Goal: Check status: Check status

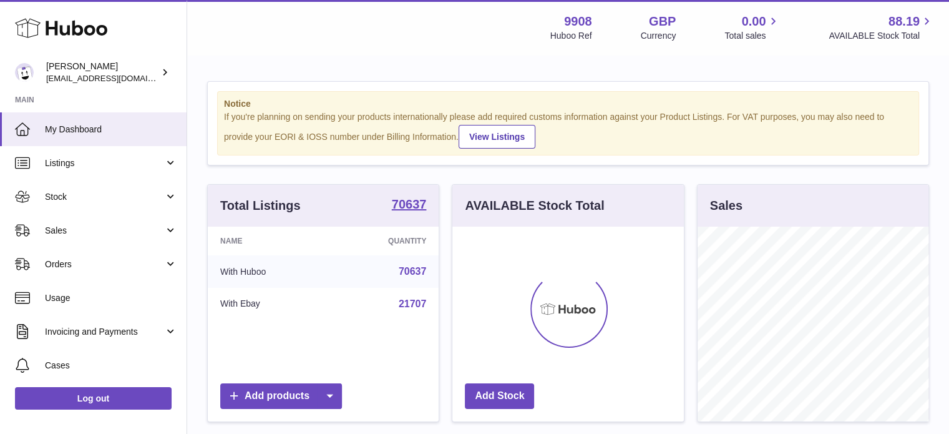
scroll to position [195, 231]
click at [120, 242] on link "Sales" at bounding box center [93, 230] width 187 height 34
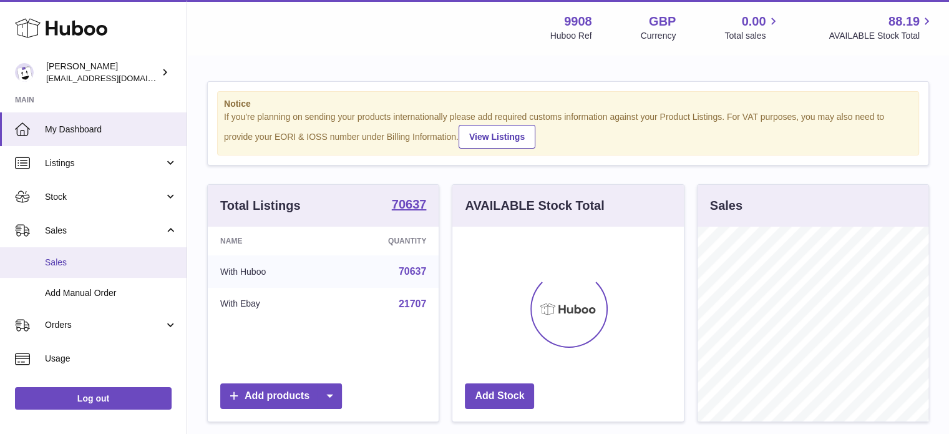
click at [109, 258] on span "Sales" at bounding box center [111, 262] width 132 height 12
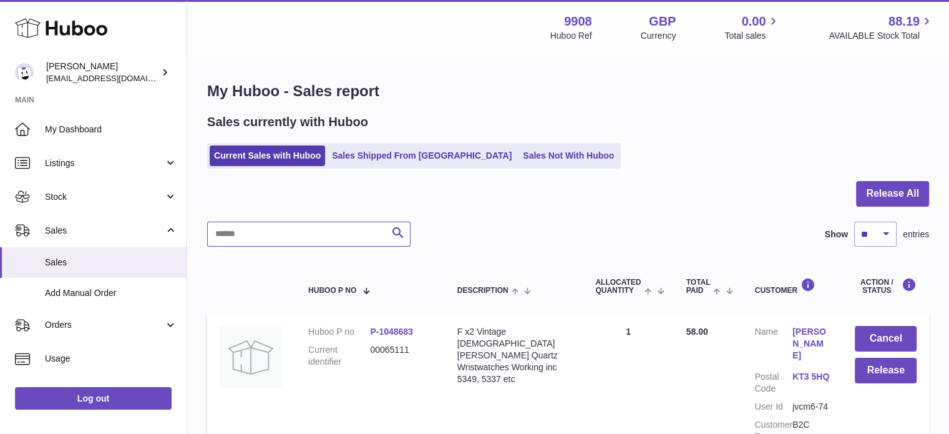
drag, startPoint x: 277, startPoint y: 221, endPoint x: 289, endPoint y: 261, distance: 41.7
click at [311, 241] on input "text" at bounding box center [308, 233] width 203 height 25
click at [120, 172] on link "Listings" at bounding box center [93, 163] width 187 height 34
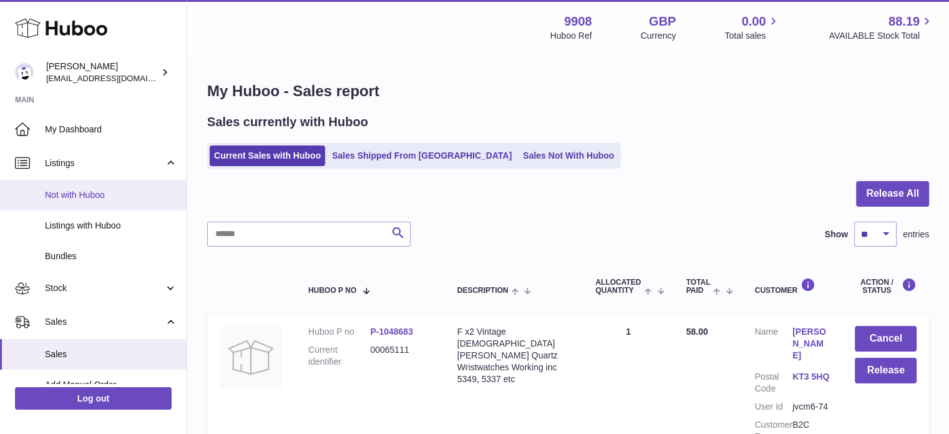
click at [117, 193] on span "Not with Huboo" at bounding box center [111, 195] width 132 height 12
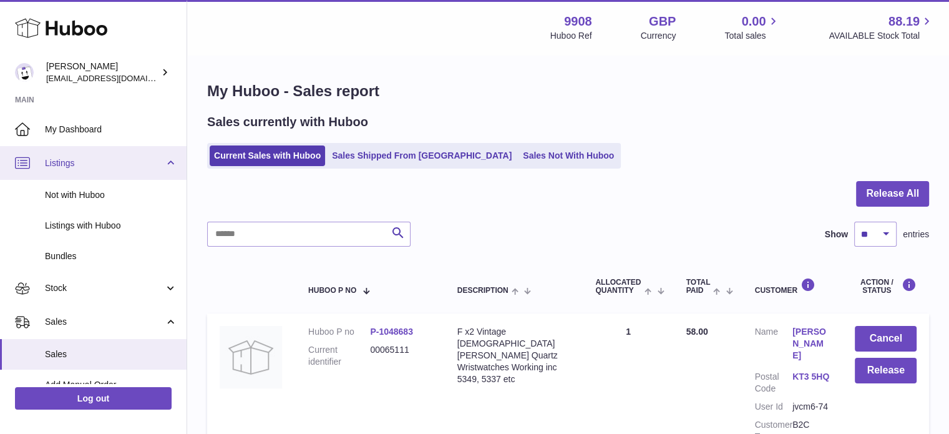
click at [122, 166] on span "Listings" at bounding box center [104, 163] width 119 height 12
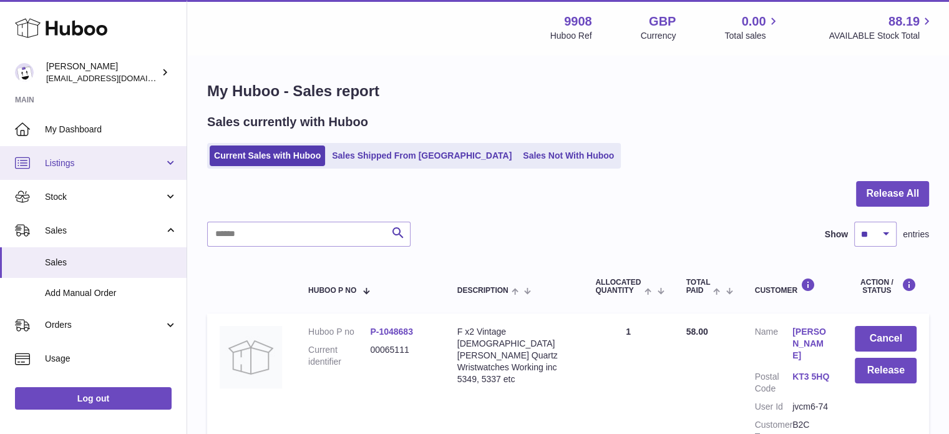
click at [134, 161] on span "Listings" at bounding box center [104, 163] width 119 height 12
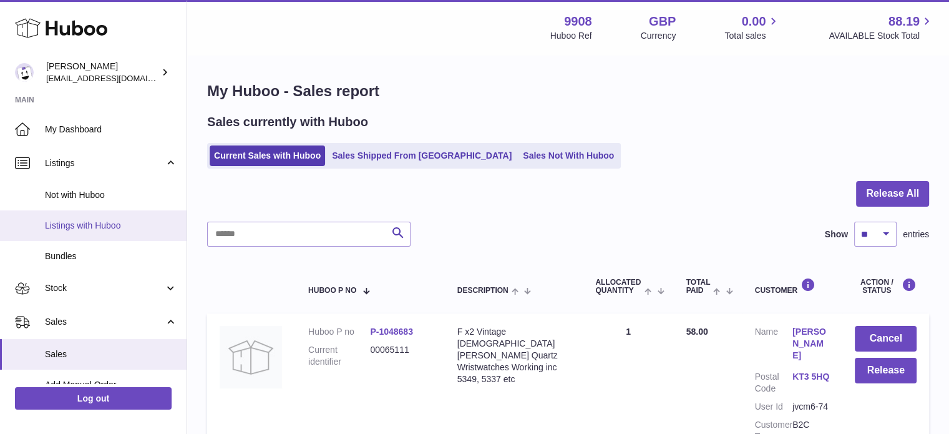
click at [136, 220] on span "Listings with Huboo" at bounding box center [111, 226] width 132 height 12
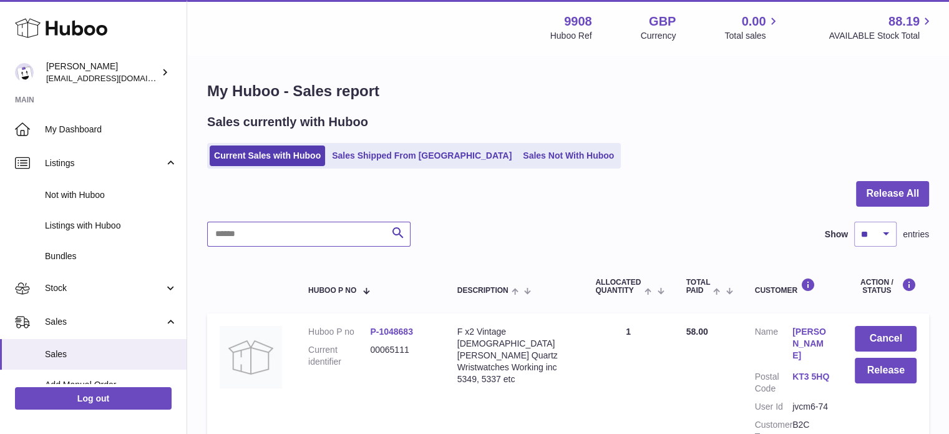
click at [322, 223] on input "text" at bounding box center [308, 233] width 203 height 25
paste input "********"
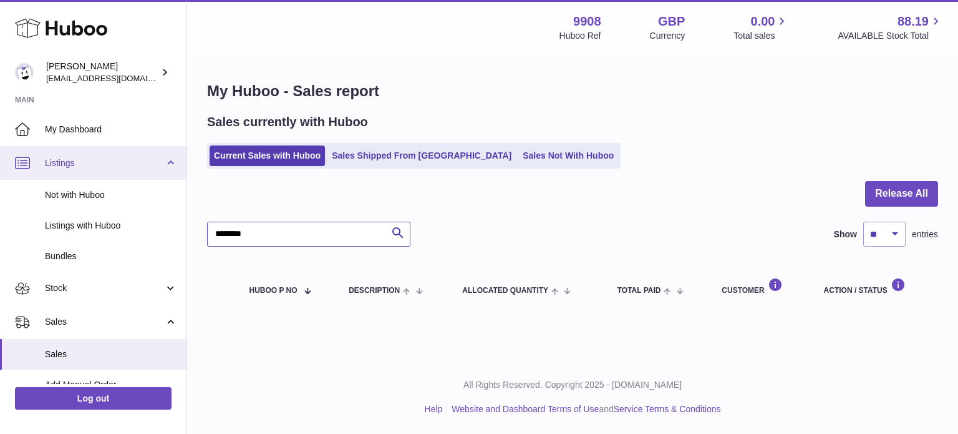
type input "********"
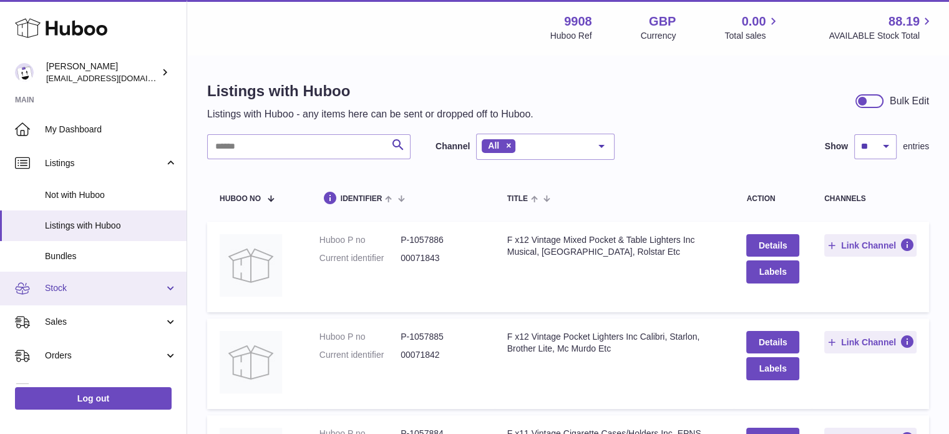
click at [93, 288] on span "Stock" at bounding box center [104, 288] width 119 height 12
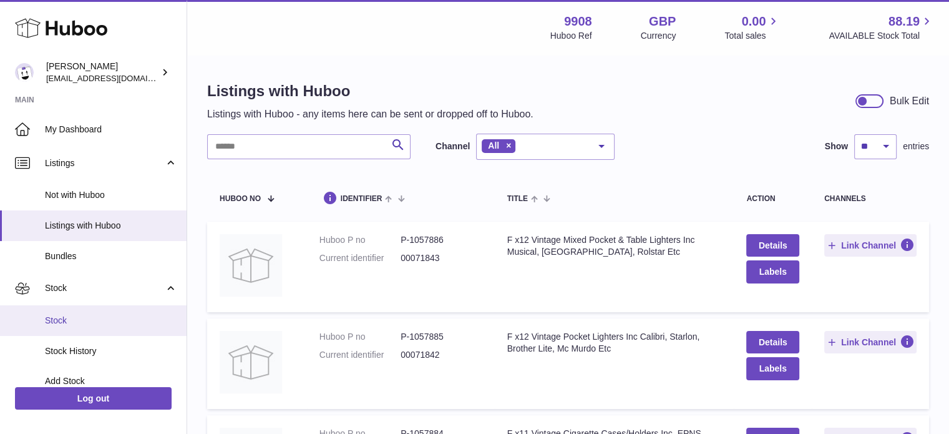
click at [102, 314] on link "Stock" at bounding box center [93, 320] width 187 height 31
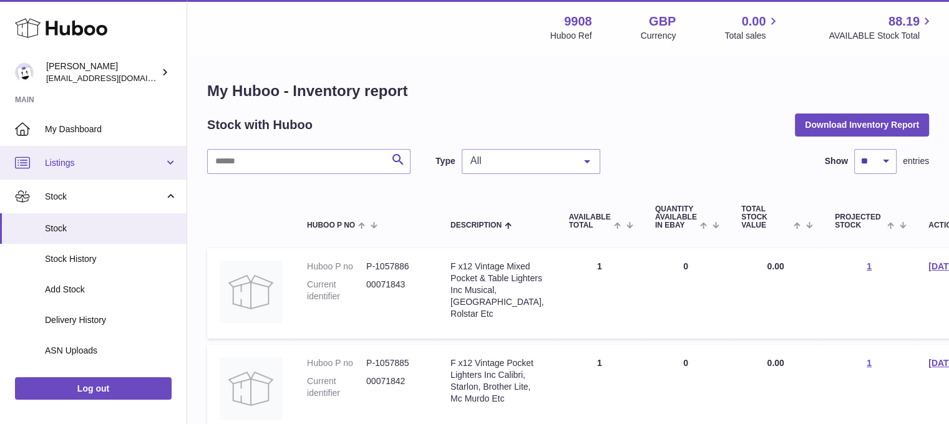
click at [151, 171] on link "Listings" at bounding box center [93, 163] width 187 height 34
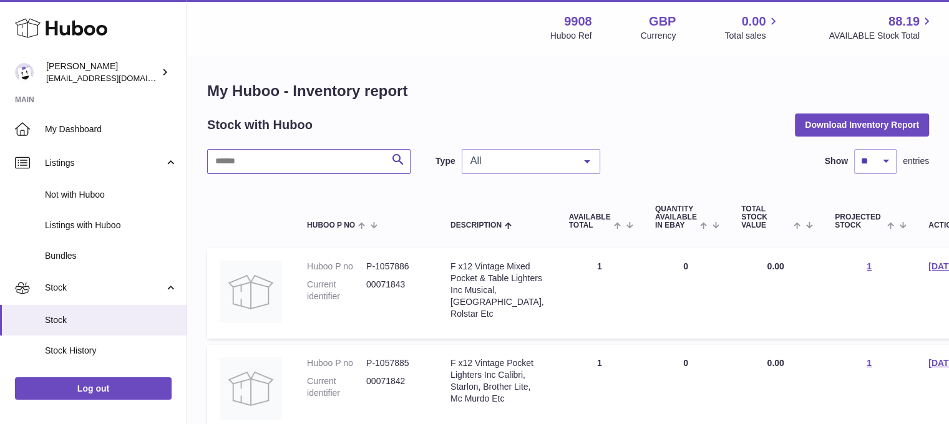
click at [277, 166] on input "text" at bounding box center [308, 161] width 203 height 25
paste input "********"
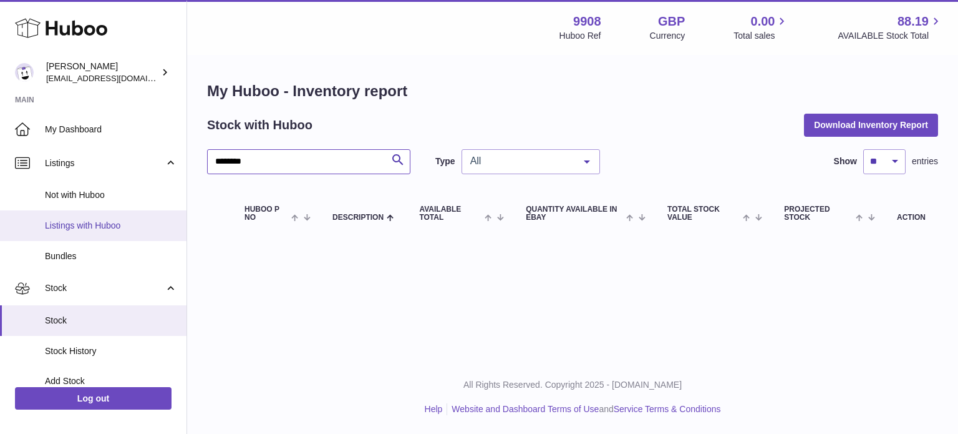
type input "********"
click at [135, 226] on span "Listings with Huboo" at bounding box center [111, 226] width 132 height 12
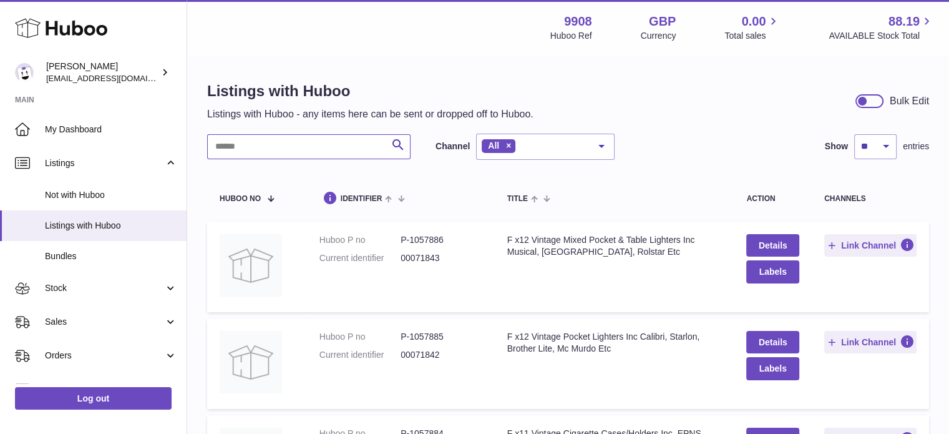
click at [287, 136] on input "text" at bounding box center [308, 146] width 203 height 25
paste input "********"
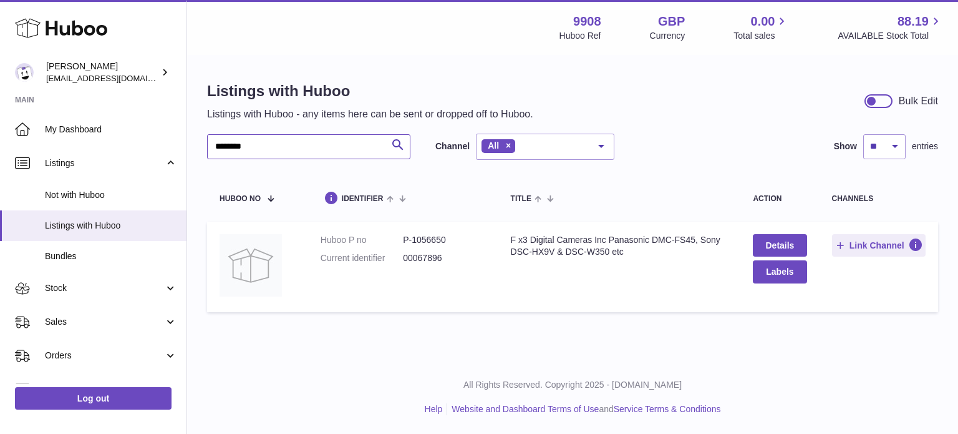
type input "********"
click at [433, 236] on dd "P-1056650" at bounding box center [444, 240] width 82 height 12
copy dd "1056650"
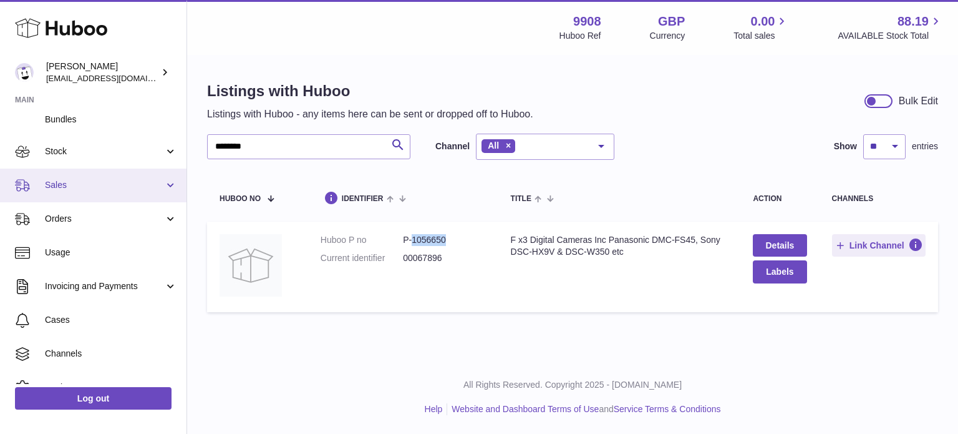
scroll to position [66, 0]
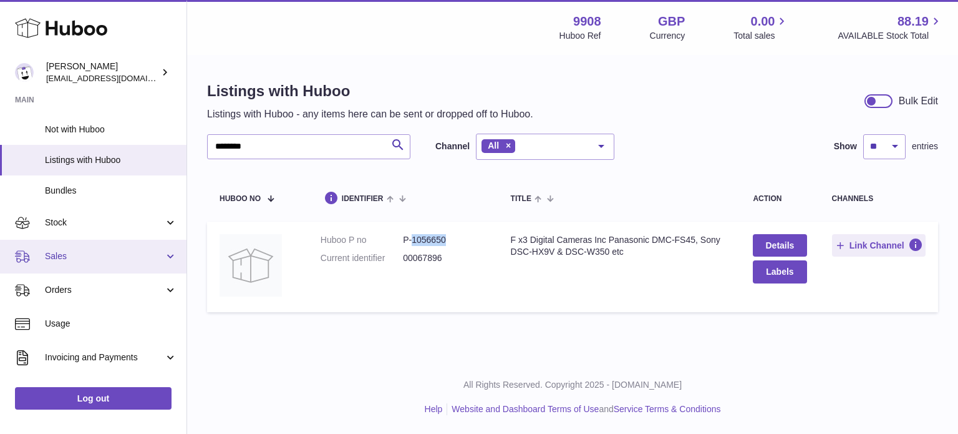
click at [102, 260] on span "Sales" at bounding box center [104, 256] width 119 height 12
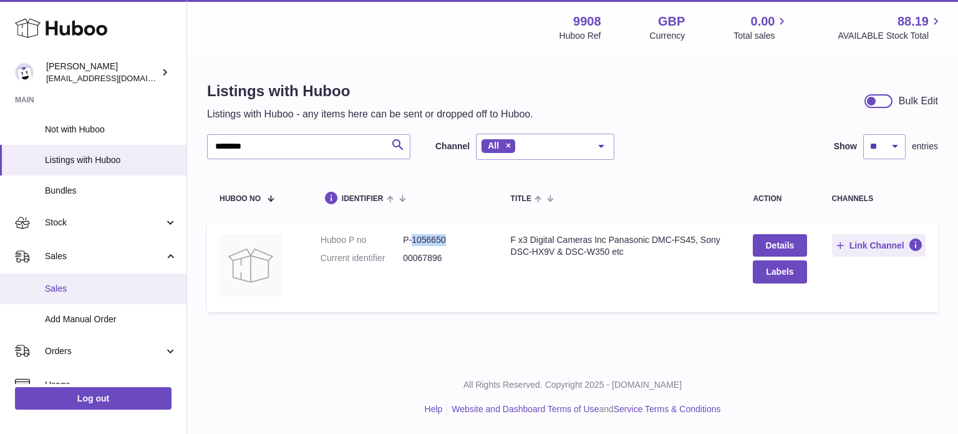
click at [105, 279] on link "Sales" at bounding box center [93, 288] width 187 height 31
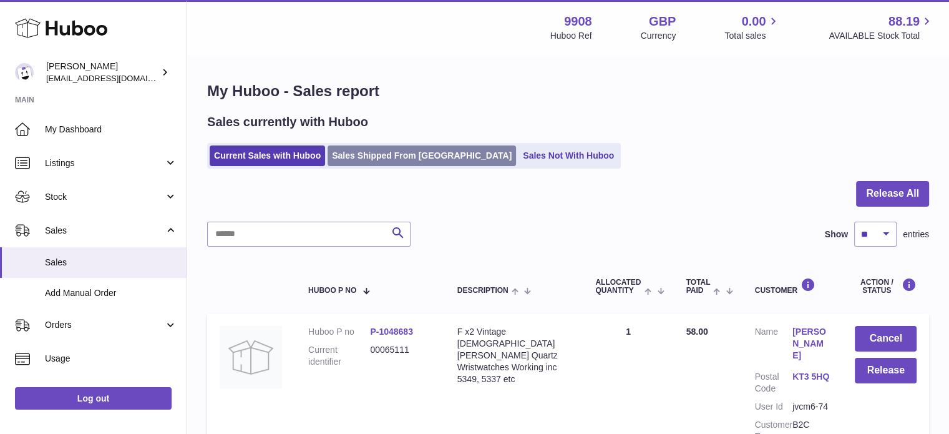
click at [406, 153] on link "Sales Shipped From [GEOGRAPHIC_DATA]" at bounding box center [422, 155] width 188 height 21
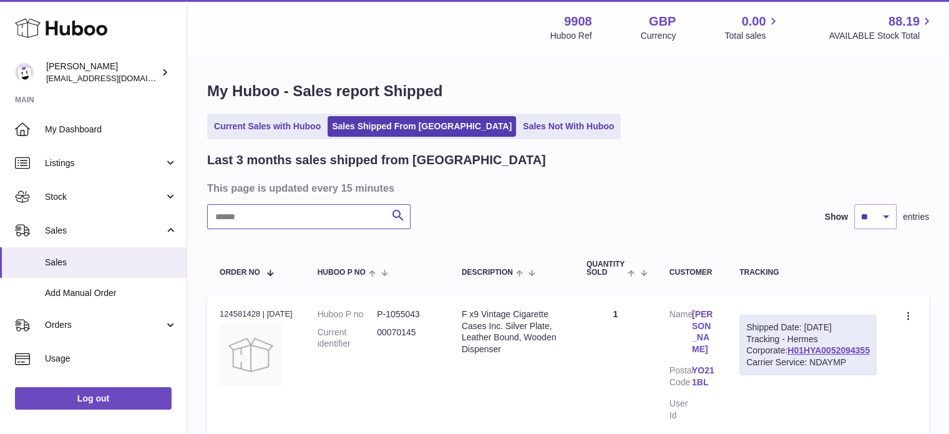
click at [336, 215] on input "text" at bounding box center [308, 216] width 203 height 25
paste input "**********"
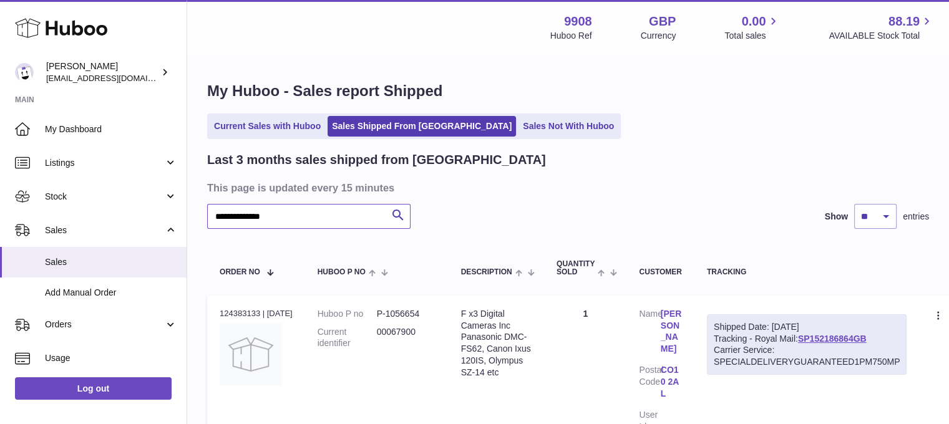
type input "**********"
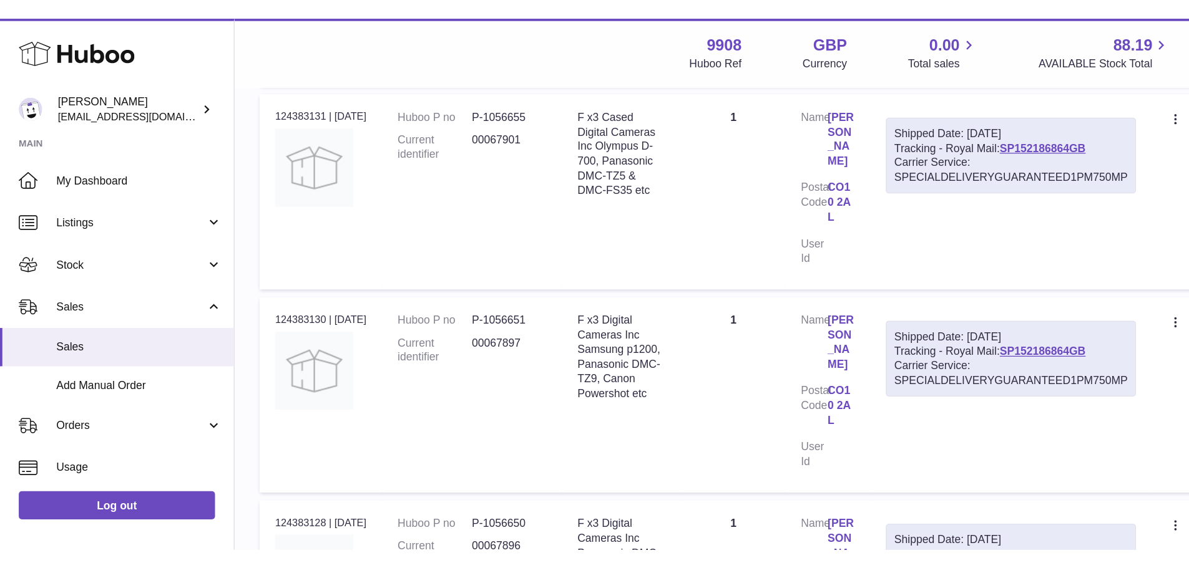
scroll to position [562, 0]
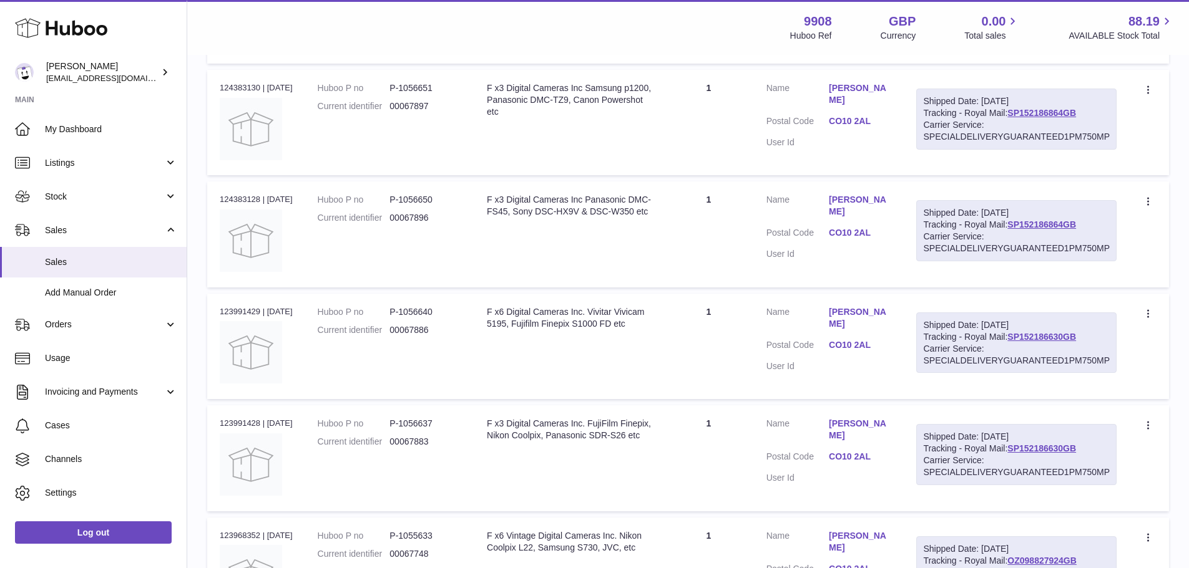
click at [948, 183] on td "Shipped Date: [DATE] Tracking - Royal Mail: SP152186864GB Carrier Service: SPEC…" at bounding box center [1015, 234] width 225 height 105
click at [948, 186] on td "Shipped Date: [DATE] Tracking - Royal Mail: SP152186864GB Carrier Service: SPEC…" at bounding box center [1015, 234] width 225 height 105
click at [948, 214] on div "Shipped Date: [DATE]" at bounding box center [1016, 213] width 187 height 12
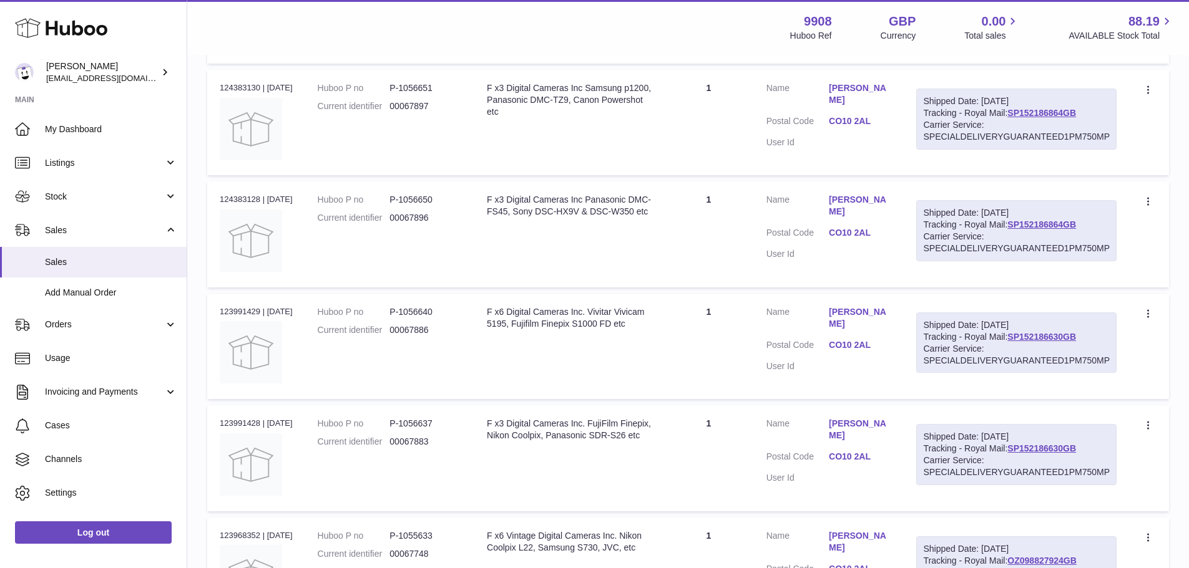
click at [948, 208] on div "Shipped Date: [DATE]" at bounding box center [1016, 213] width 187 height 12
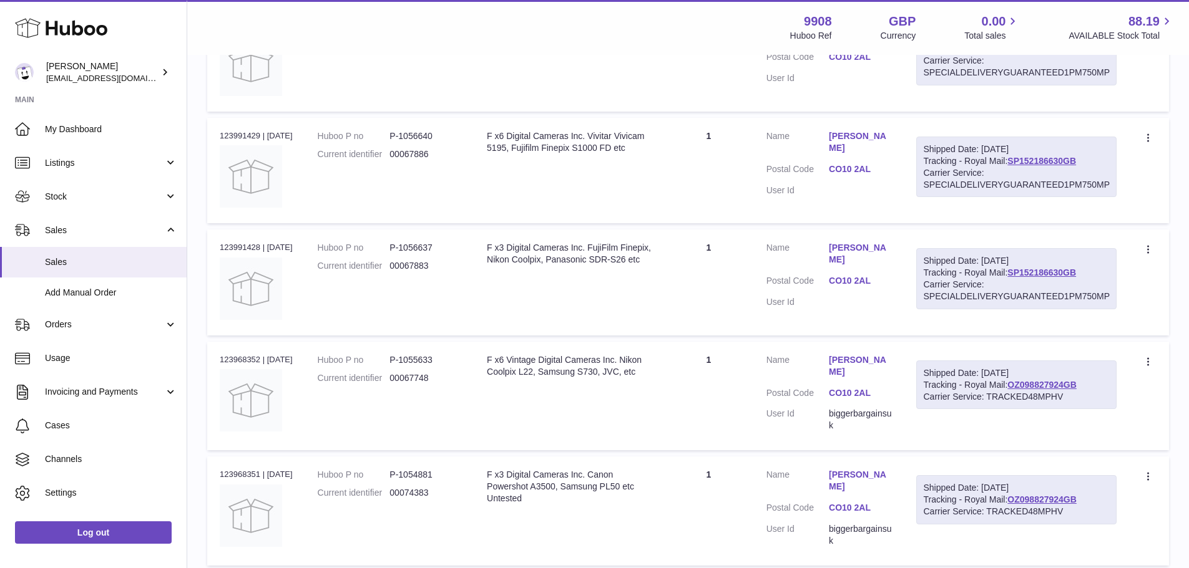
scroll to position [924, 0]
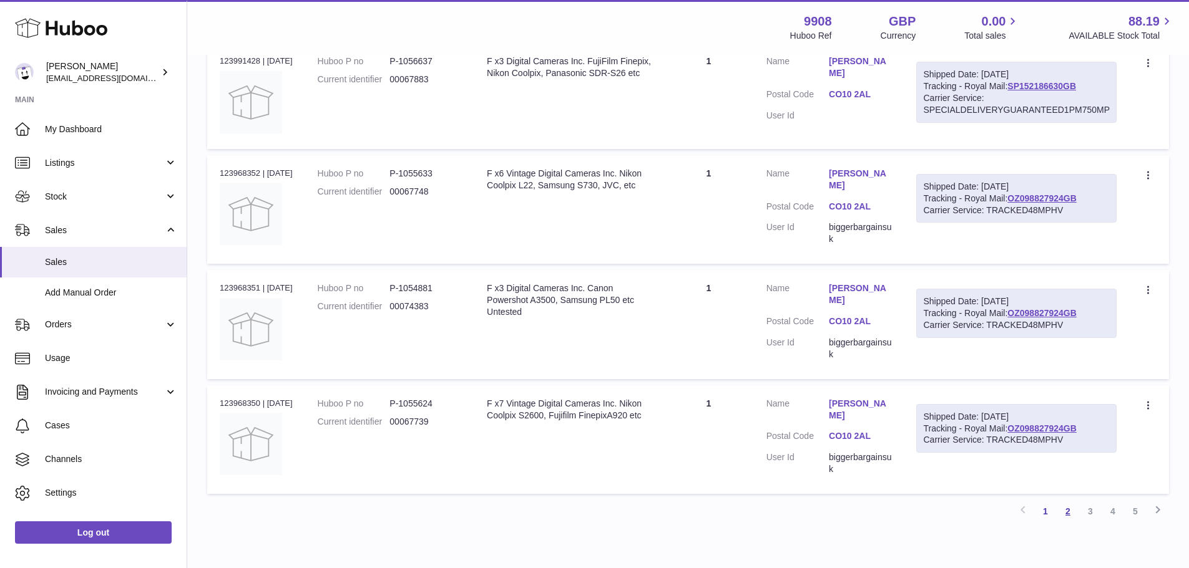
click at [948, 433] on link "2" at bounding box center [1067, 511] width 22 height 22
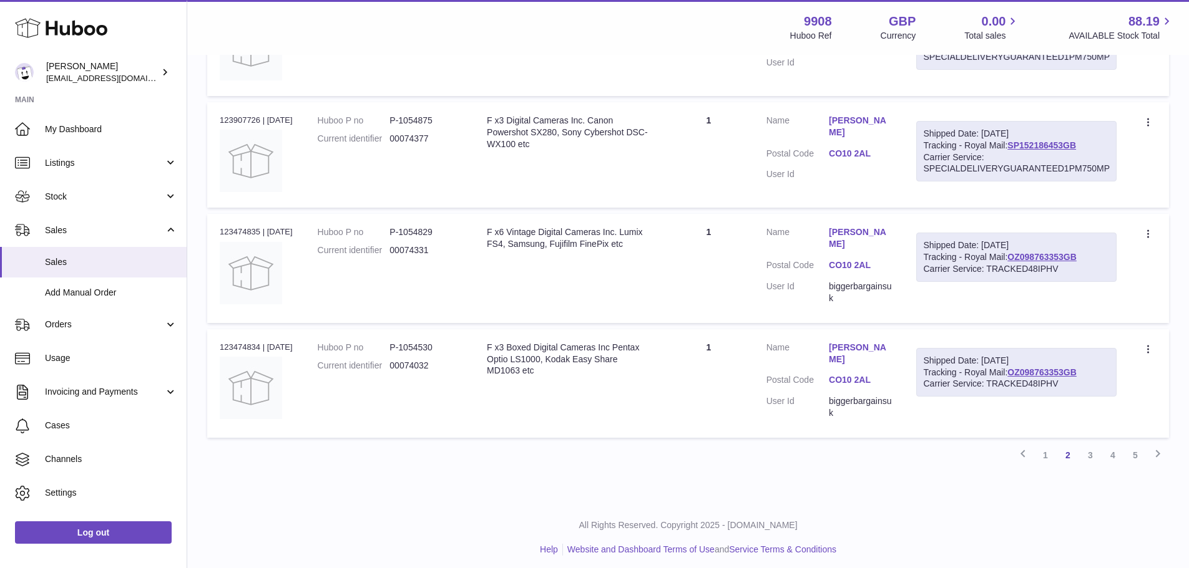
scroll to position [992, 0]
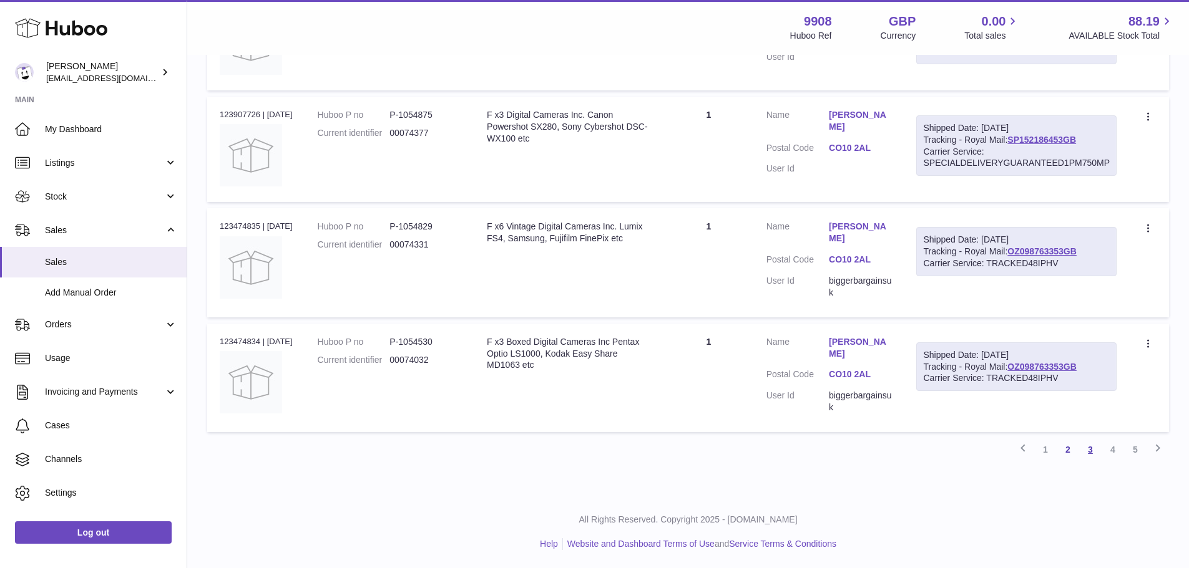
click at [948, 433] on link "3" at bounding box center [1090, 450] width 22 height 22
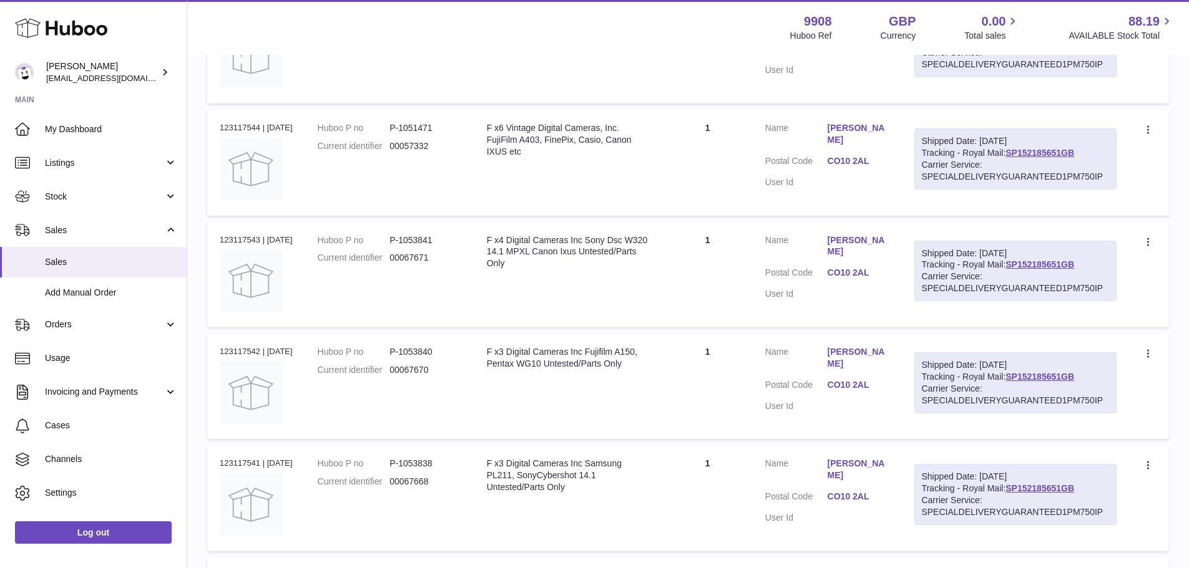
scroll to position [493, 0]
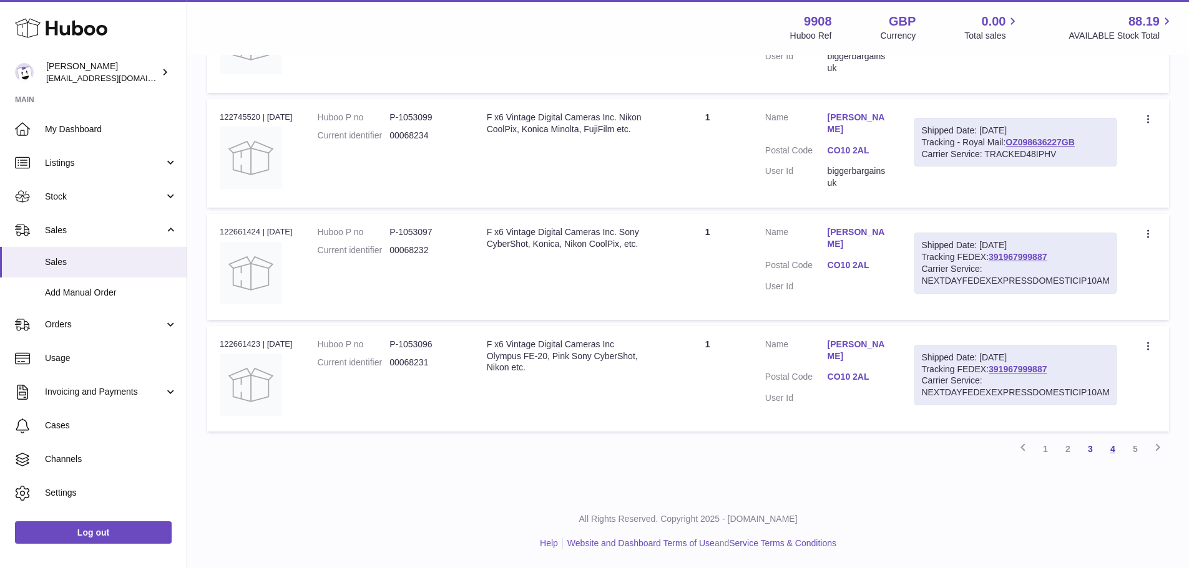
click at [948, 433] on link "4" at bounding box center [1112, 449] width 22 height 22
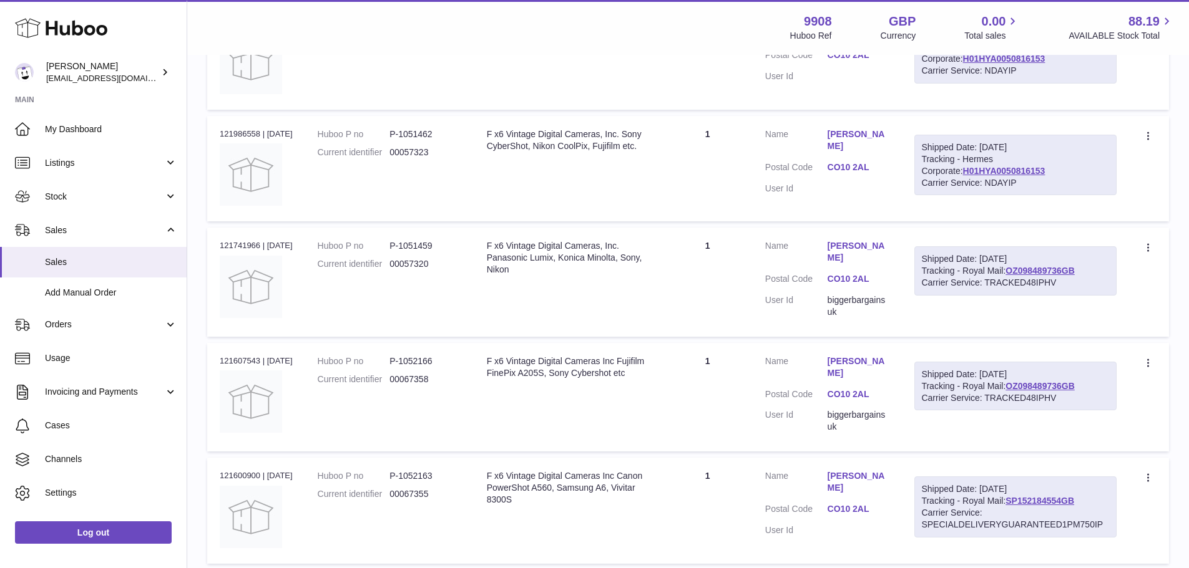
scroll to position [930, 0]
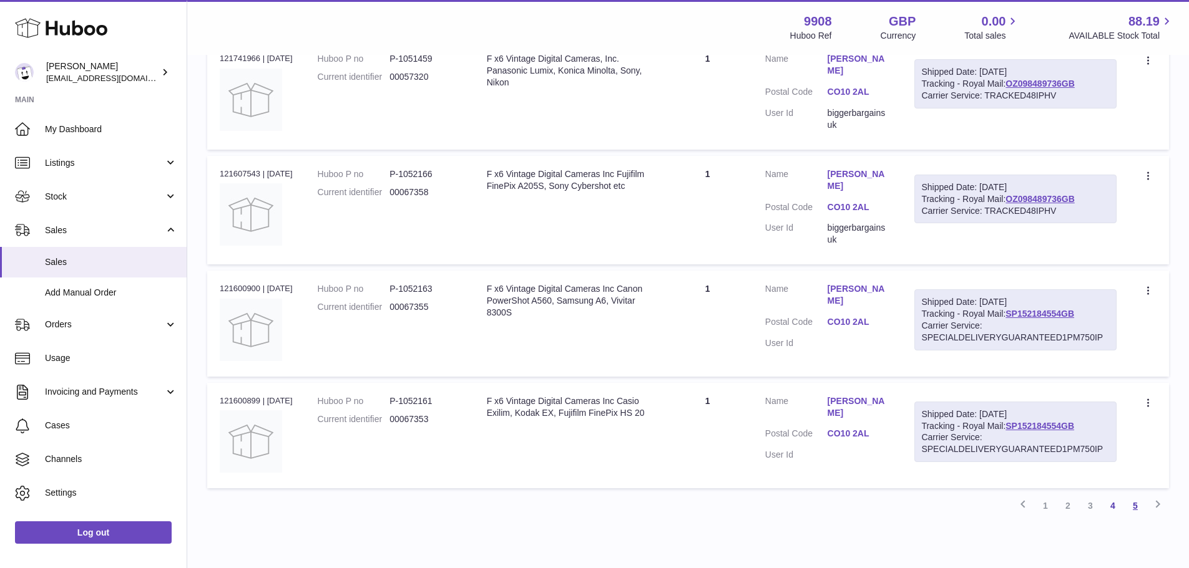
click at [948, 433] on link "5" at bounding box center [1135, 506] width 22 height 22
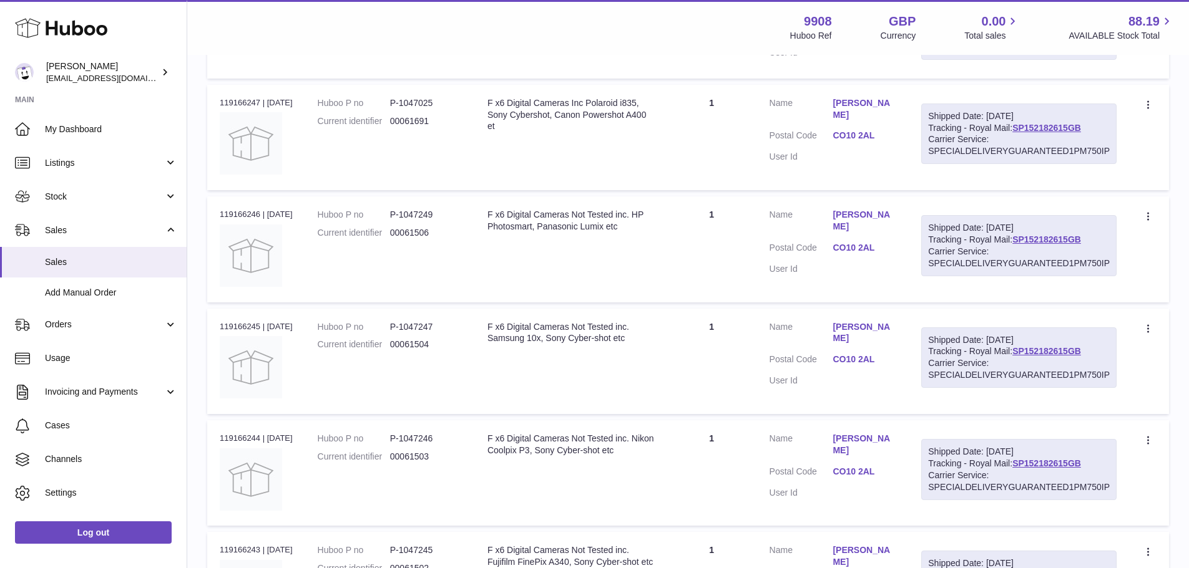
scroll to position [637, 0]
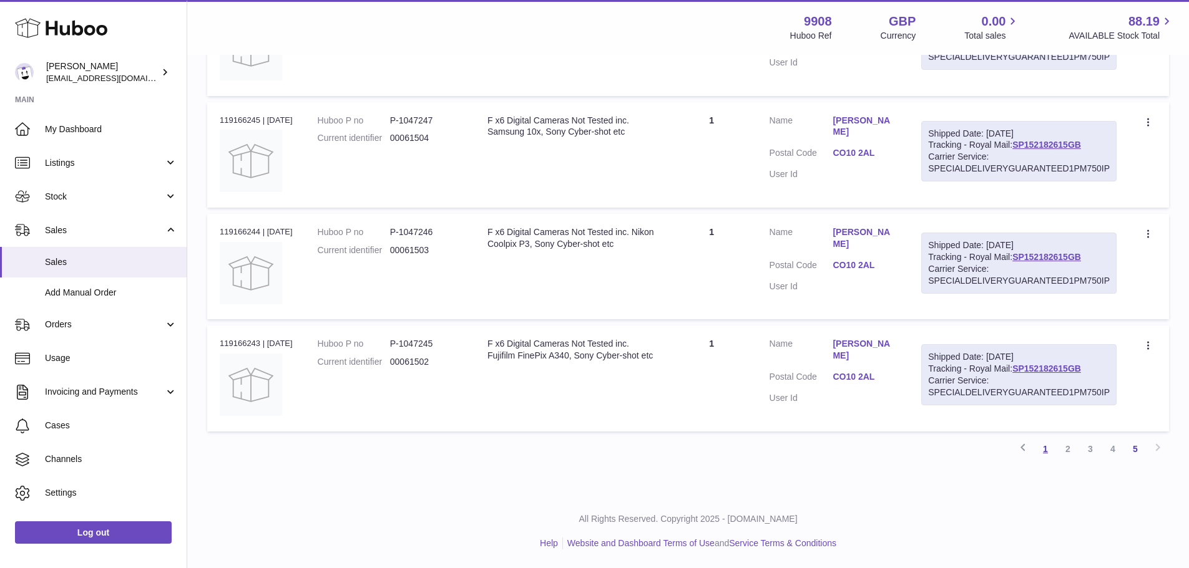
click at [948, 433] on link "1" at bounding box center [1045, 449] width 22 height 22
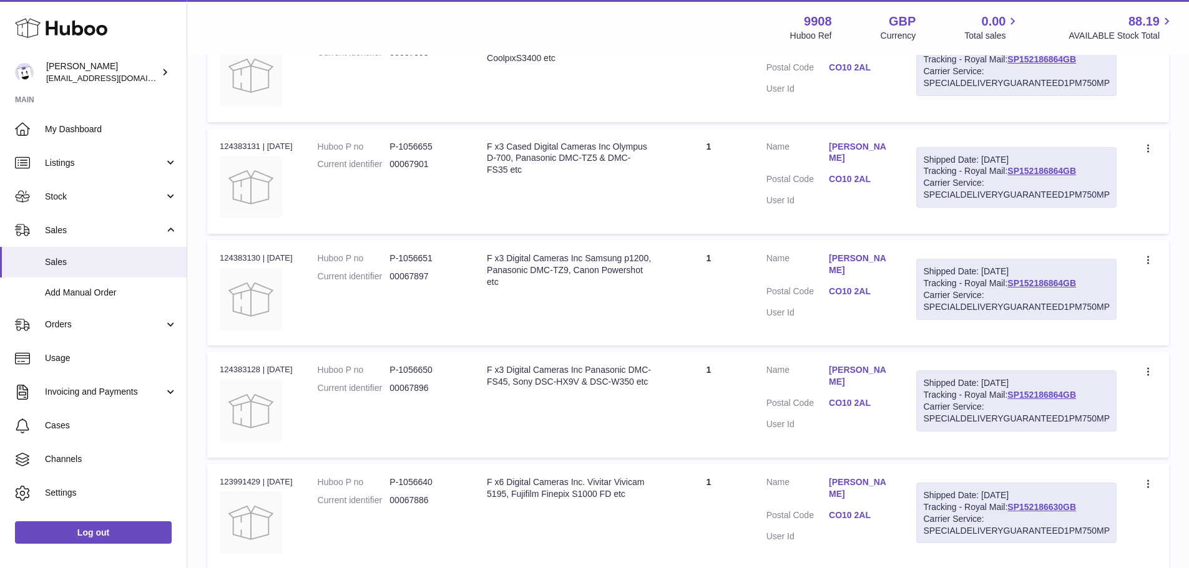
scroll to position [493, 0]
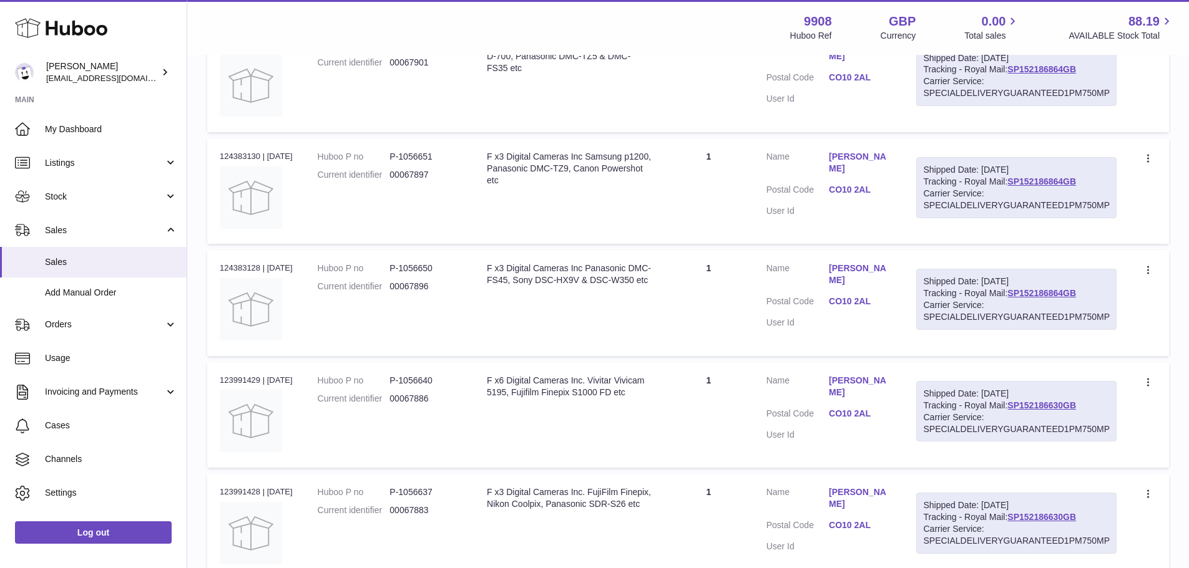
click at [432, 263] on dd "P-1056650" at bounding box center [425, 269] width 72 height 12
copy dd "1056650"
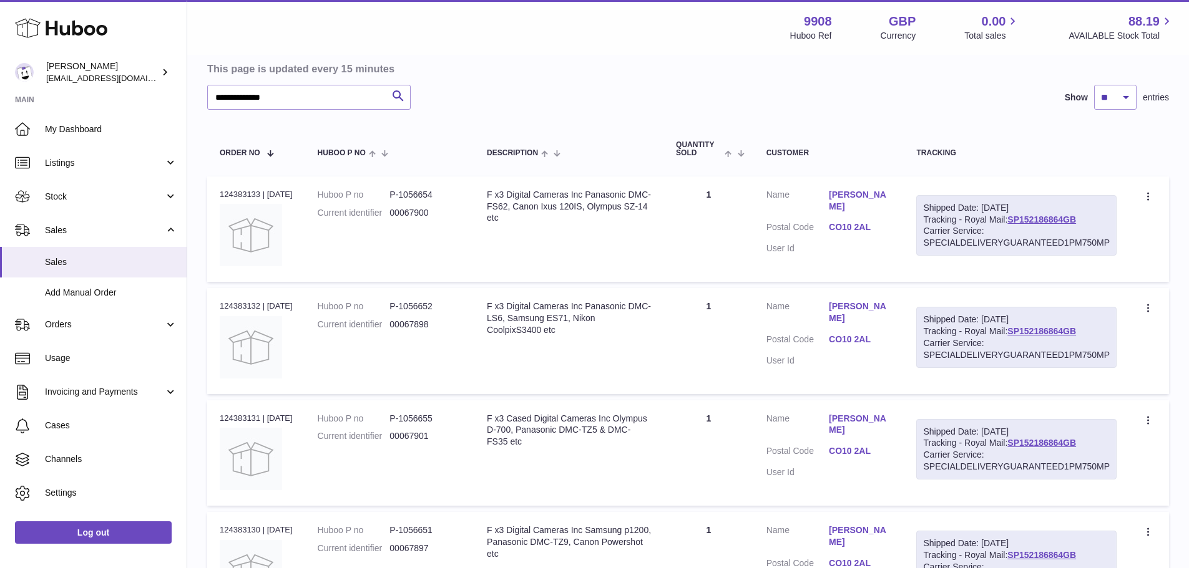
scroll to position [119, 0]
